Goal: Complete application form

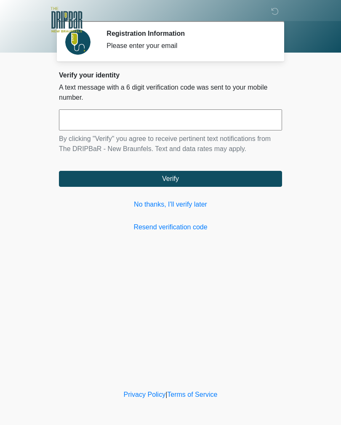
click at [228, 119] on input "text" at bounding box center [170, 119] width 223 height 21
type input "******"
click at [210, 181] on button "Verify" at bounding box center [170, 179] width 223 height 16
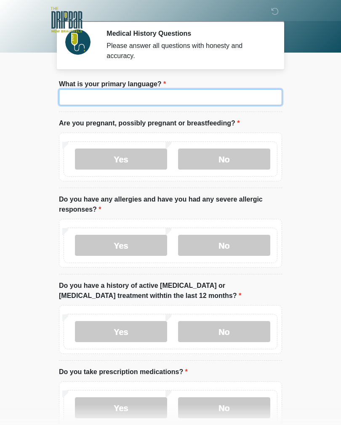
click at [84, 94] on input "What is your primary language?" at bounding box center [170, 97] width 223 height 16
type input "*******"
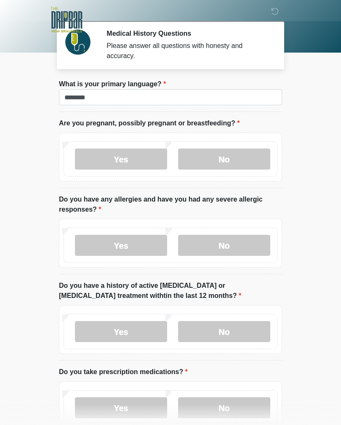
click at [226, 155] on label "No" at bounding box center [224, 159] width 92 height 21
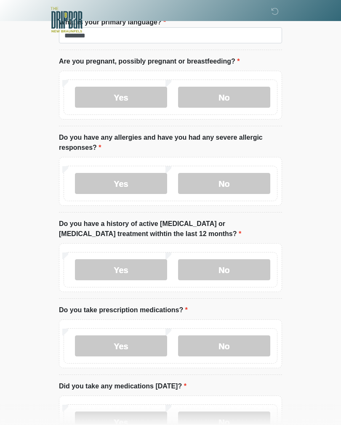
scroll to position [66, 0]
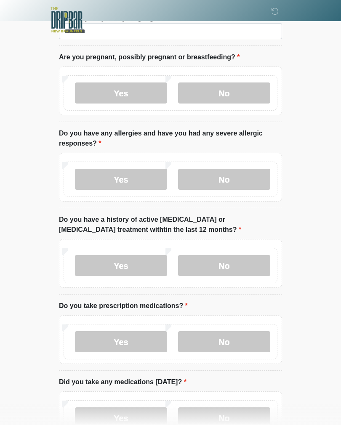
click at [247, 181] on label "No" at bounding box center [224, 179] width 92 height 21
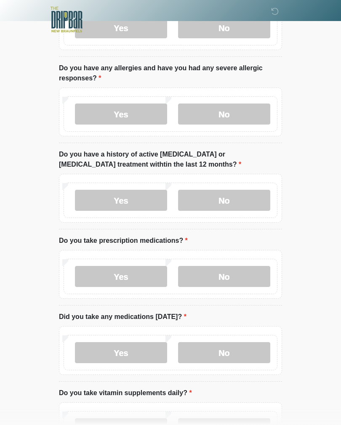
click at [226, 201] on label "No" at bounding box center [224, 200] width 92 height 21
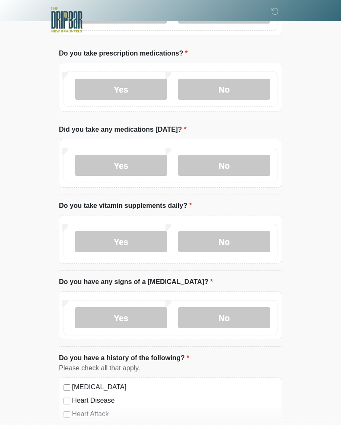
scroll to position [297, 0]
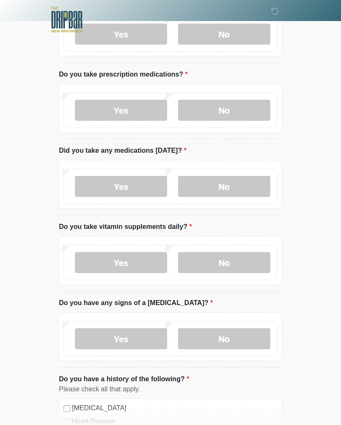
click at [239, 114] on label "No" at bounding box center [224, 110] width 92 height 21
click at [140, 112] on label "Yes" at bounding box center [121, 110] width 92 height 21
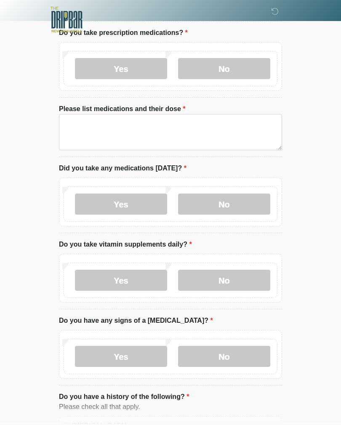
scroll to position [341, 0]
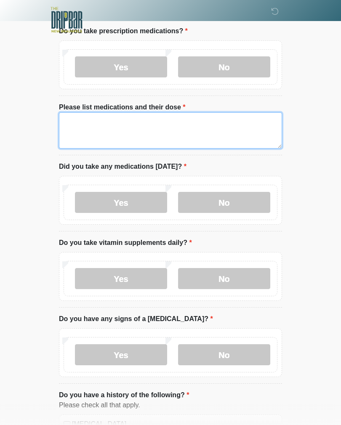
click at [229, 130] on textarea "Please list medications and their dose" at bounding box center [170, 130] width 223 height 36
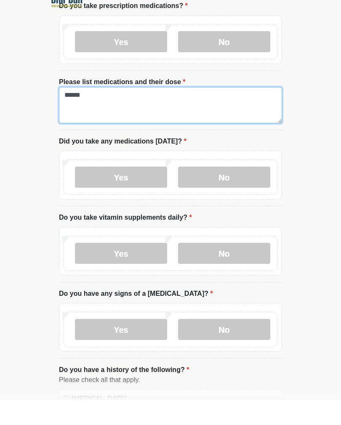
type textarea "******"
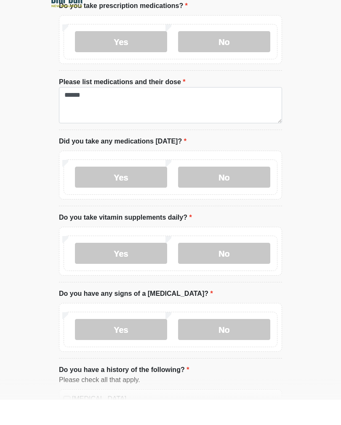
click at [134, 192] on label "Yes" at bounding box center [121, 202] width 92 height 21
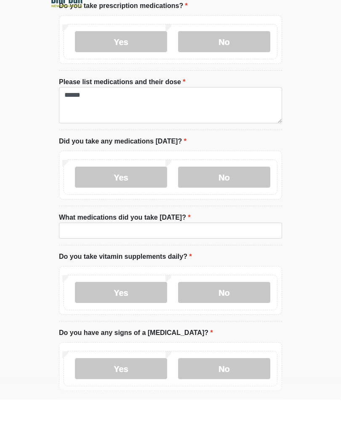
scroll to position [366, 0]
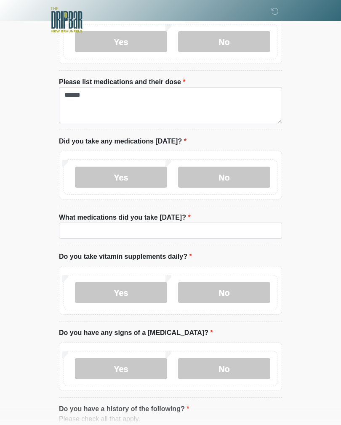
click at [230, 178] on label "No" at bounding box center [224, 177] width 92 height 21
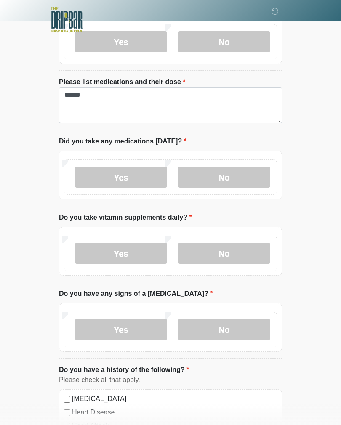
scroll to position [395, 0]
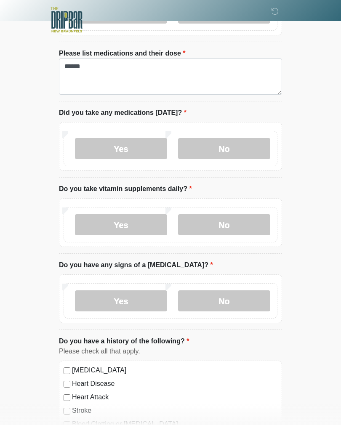
click at [245, 231] on label "No" at bounding box center [224, 224] width 92 height 21
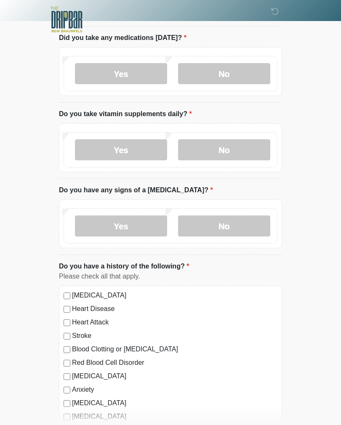
click at [233, 220] on label "No" at bounding box center [224, 226] width 92 height 21
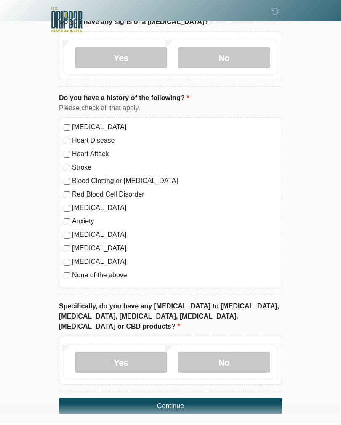
scroll to position [647, 0]
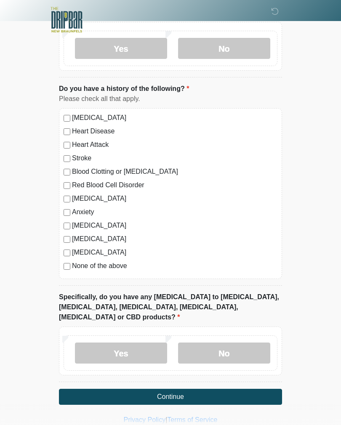
click at [116, 261] on label "None of the above" at bounding box center [174, 266] width 205 height 10
click at [111, 268] on label "None of the above" at bounding box center [174, 266] width 205 height 10
click at [227, 346] on label "No" at bounding box center [224, 352] width 92 height 21
click at [183, 389] on button "Continue" at bounding box center [170, 397] width 223 height 16
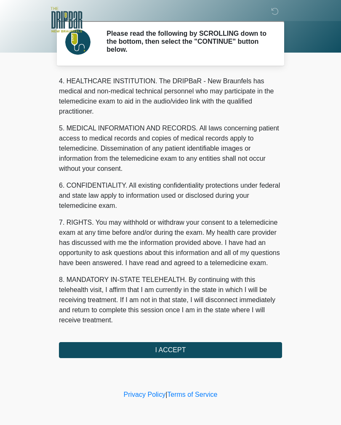
scroll to position [242, 0]
click at [194, 349] on button "I ACCEPT" at bounding box center [170, 350] width 223 height 16
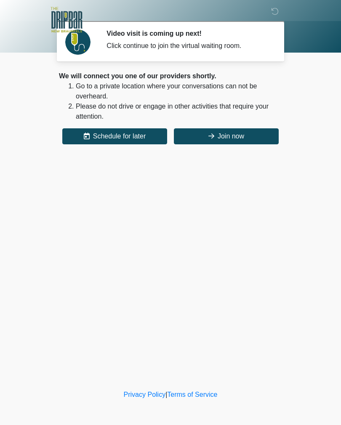
click at [233, 140] on button "Join now" at bounding box center [226, 136] width 105 height 16
